Goal: Information Seeking & Learning: Understand process/instructions

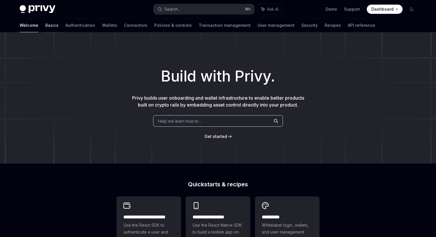
click at [45, 25] on link "Basics" at bounding box center [51, 25] width 13 height 14
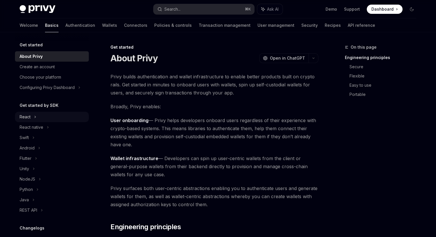
click at [30, 118] on div "React" at bounding box center [25, 117] width 11 height 7
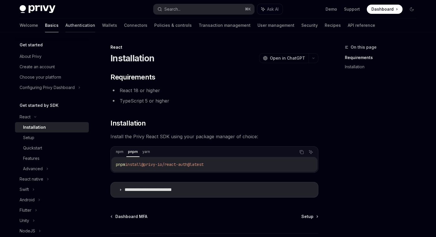
click at [65, 26] on link "Authentication" at bounding box center [80, 25] width 30 height 14
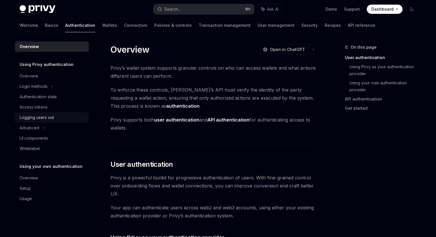
click at [41, 117] on div "Logging users out" at bounding box center [37, 117] width 34 height 7
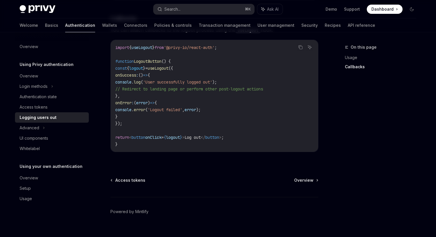
scroll to position [291, 0]
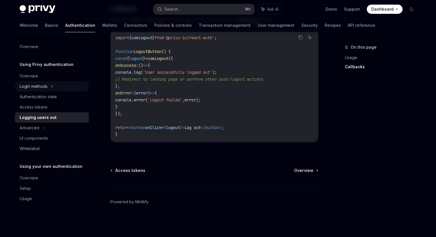
click at [33, 85] on div "Login methods" at bounding box center [34, 86] width 28 height 7
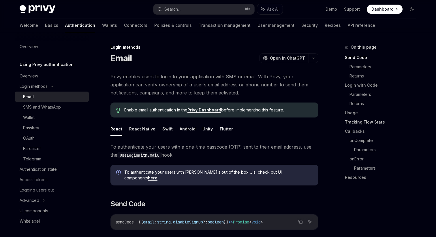
click at [357, 125] on link "Tracking Flow State" at bounding box center [383, 122] width 76 height 9
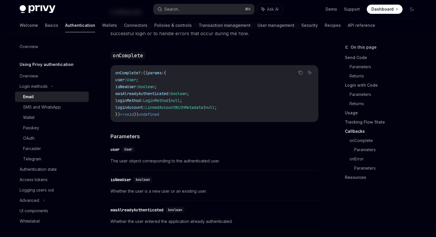
scroll to position [859, 0]
click at [50, 170] on div "Authentication state" at bounding box center [38, 169] width 37 height 7
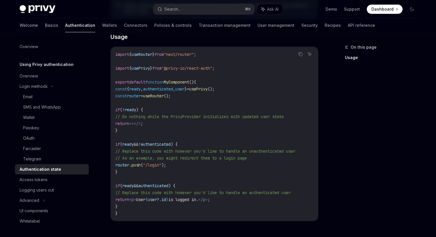
scroll to position [173, 0]
click at [38, 199] on div "Advanced" at bounding box center [30, 200] width 20 height 7
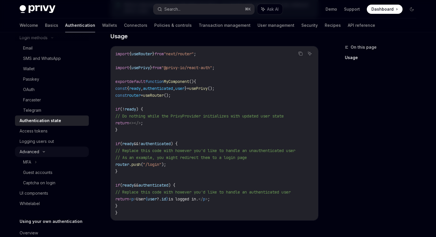
scroll to position [58, 0]
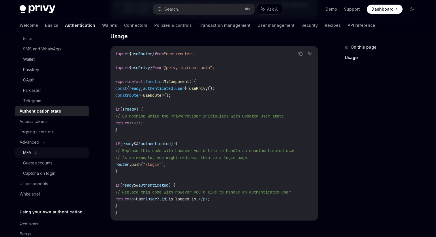
click at [37, 154] on icon at bounding box center [36, 152] width 2 height 7
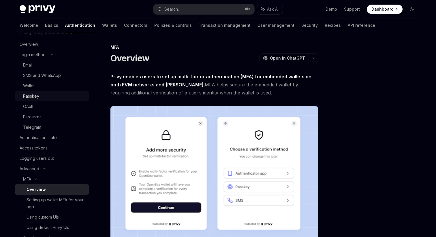
scroll to position [31, 0]
click at [33, 66] on div "Email" at bounding box center [28, 65] width 10 height 7
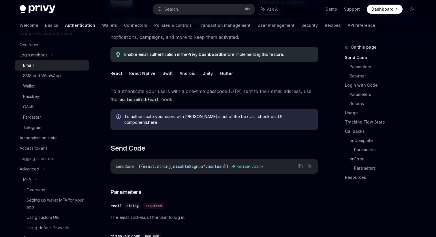
scroll to position [56, 0]
click at [157, 119] on link "here" at bounding box center [153, 121] width 10 height 5
type textarea "*"
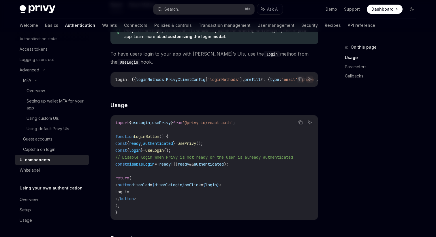
scroll to position [323, 0]
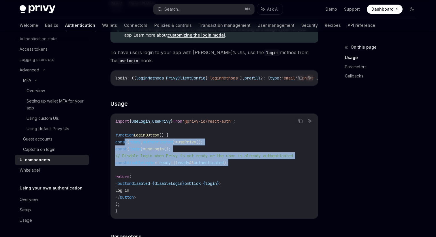
drag, startPoint x: 124, startPoint y: 144, endPoint x: 294, endPoint y: 164, distance: 171.5
click at [294, 164] on code "import { useLogin , usePrivy } from '@privy-io/react-auth' ; function LoginButt…" at bounding box center [214, 166] width 198 height 97
copy code "const { ready , authenticated } = usePrivy (); const { login } = useLogin (); /…"
